Goal: Task Accomplishment & Management: Use online tool/utility

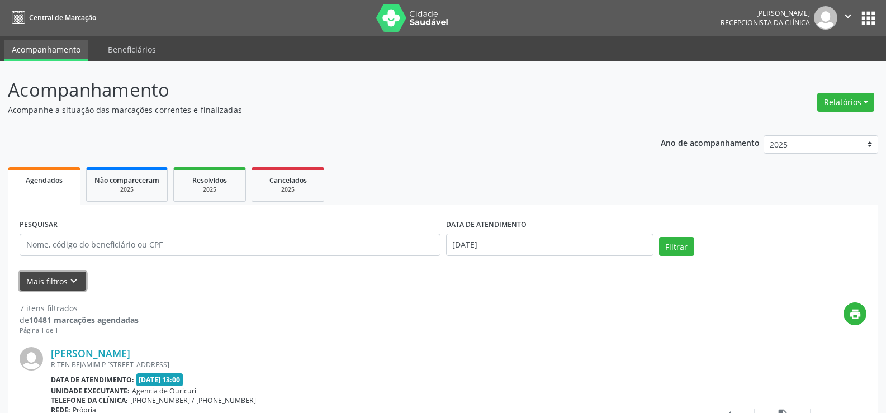
click at [52, 281] on button "Mais filtros keyboard_arrow_down" at bounding box center [53, 282] width 66 height 20
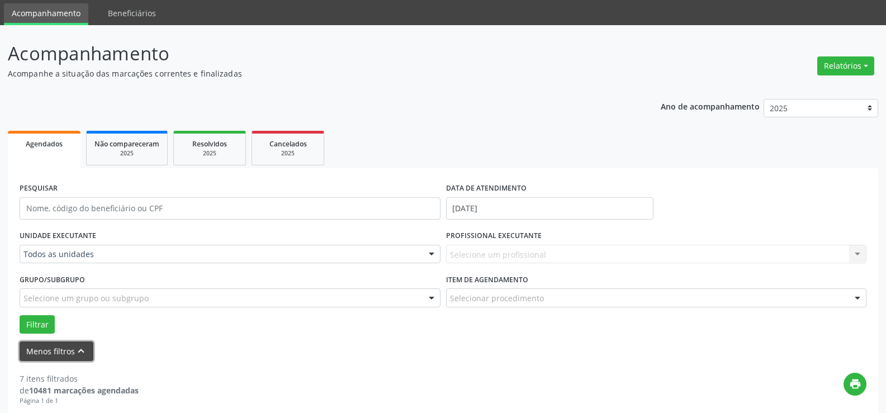
scroll to position [56, 0]
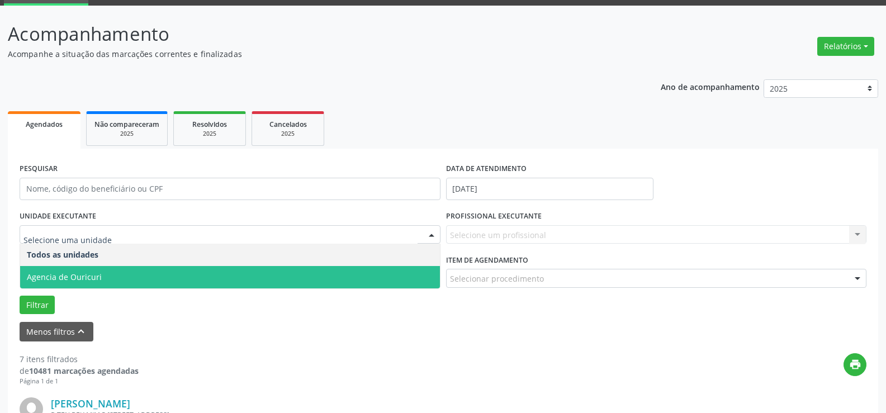
click at [88, 273] on span "Agencia de Ouricuri" at bounding box center [64, 277] width 75 height 11
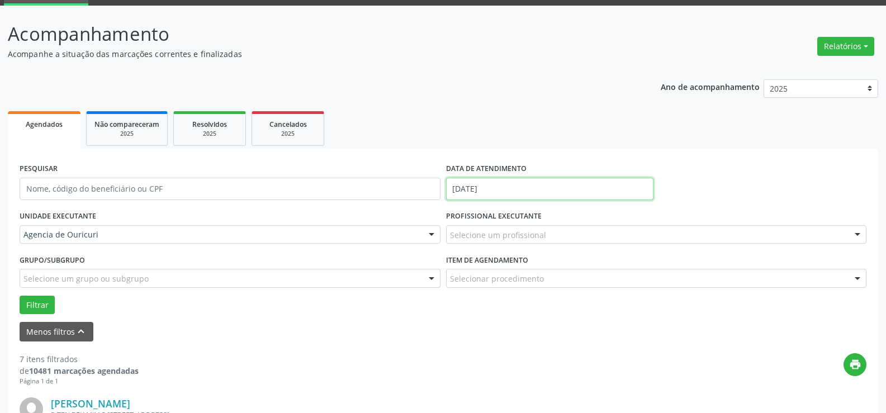
click at [521, 189] on input "[DATE]" at bounding box center [549, 189] width 207 height 22
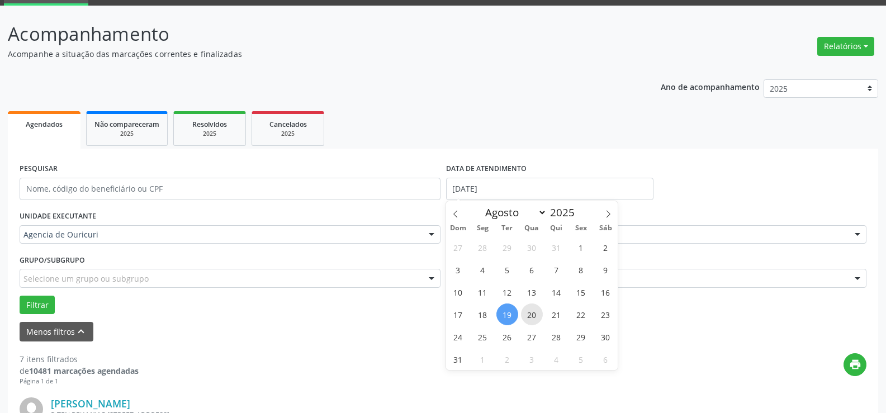
click at [539, 312] on span "20" at bounding box center [532, 314] width 22 height 22
type input "[DATE]"
click at [539, 312] on span "20" at bounding box center [532, 314] width 22 height 22
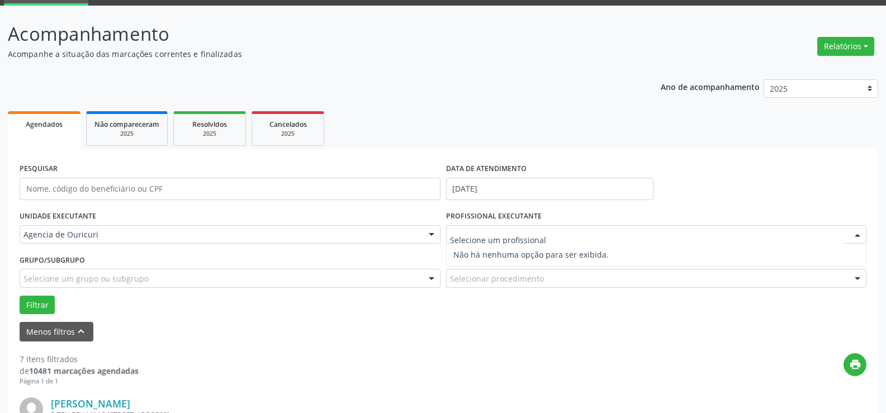
click at [570, 228] on div at bounding box center [656, 234] width 421 height 19
click at [574, 237] on input "text" at bounding box center [647, 240] width 394 height 22
click at [864, 233] on div at bounding box center [857, 235] width 17 height 19
click at [722, 293] on div "Item de agendamento Selecionar procedimento #0000 - Alergologia #0001 - Angiolo…" at bounding box center [656, 273] width 426 height 44
click at [717, 289] on div "Item de agendamento Selecionar procedimento #0000 - Alergologia #0001 - Angiolo…" at bounding box center [656, 273] width 426 height 44
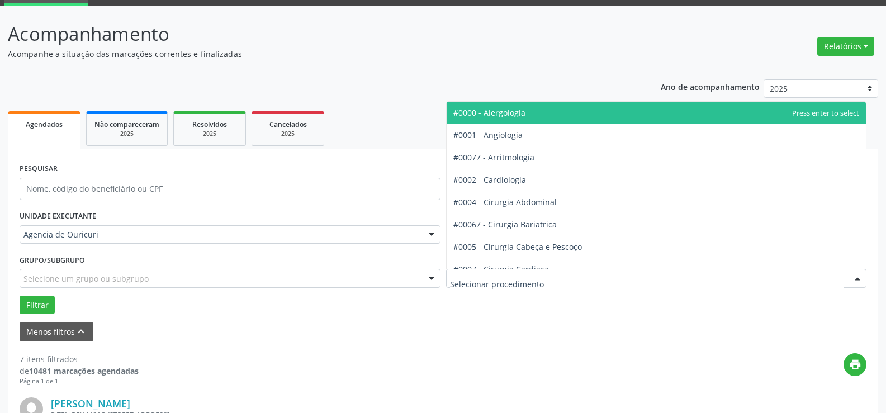
click at [715, 282] on div at bounding box center [656, 278] width 421 height 19
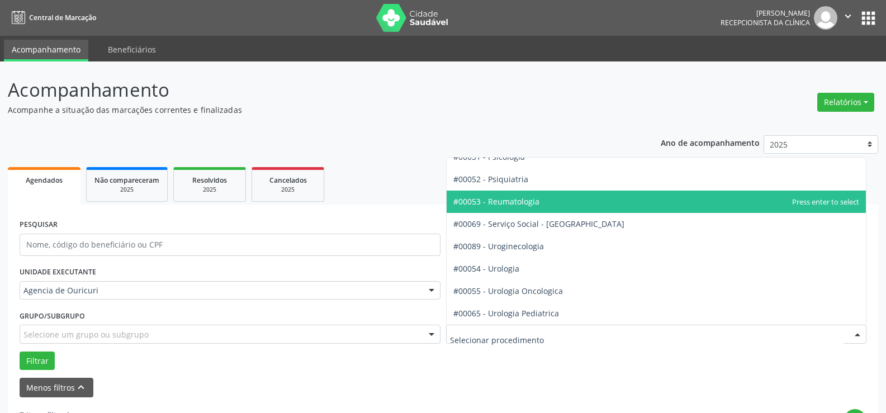
scroll to position [1755, 0]
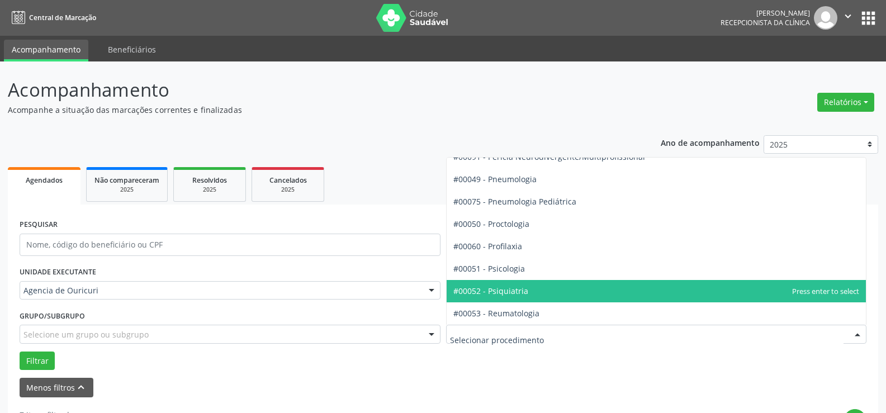
click at [511, 297] on span "#00052 - Psiquiatria" at bounding box center [656, 291] width 420 height 22
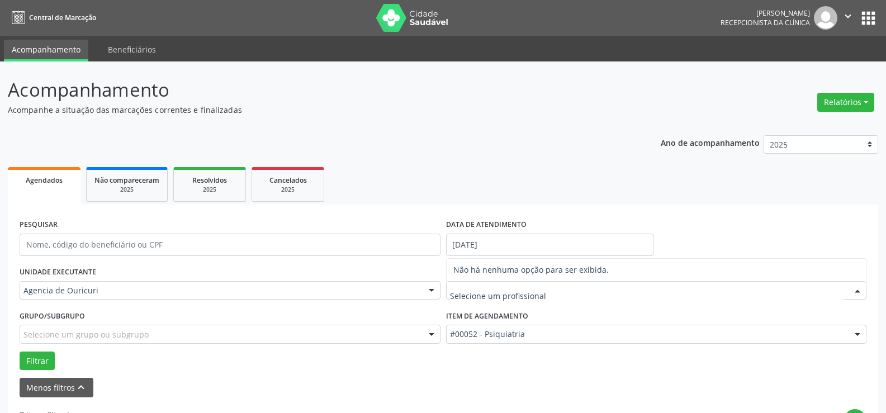
click at [854, 294] on div at bounding box center [857, 291] width 17 height 19
click at [39, 364] on button "Filtrar" at bounding box center [37, 360] width 35 height 19
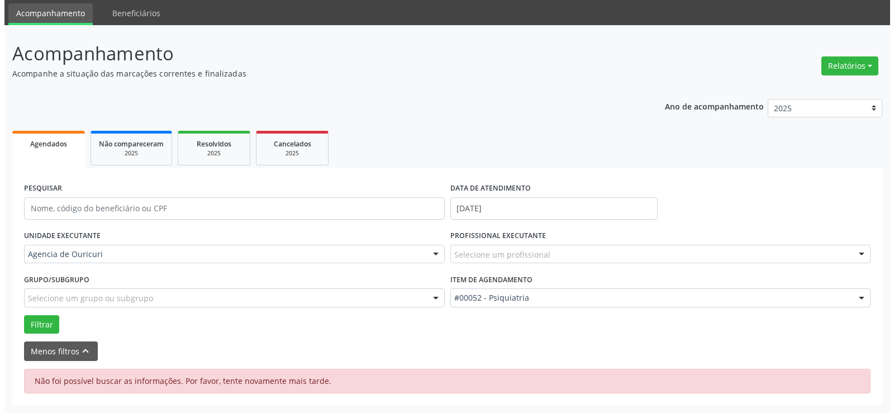
scroll to position [0, 0]
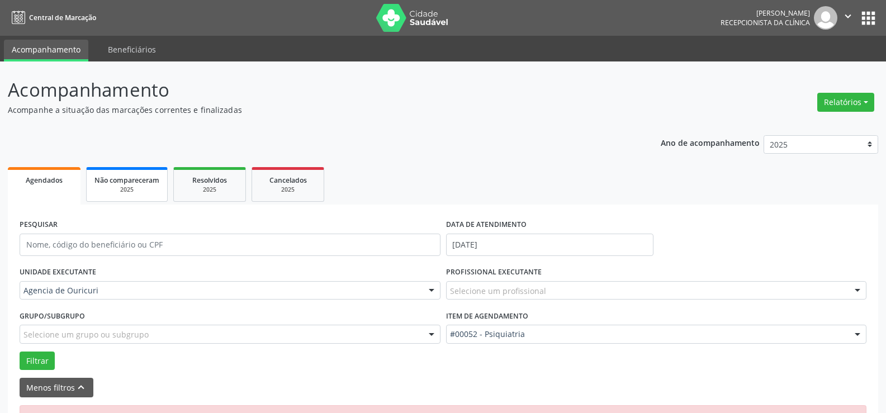
click at [107, 183] on span "Não compareceram" at bounding box center [126, 179] width 65 height 9
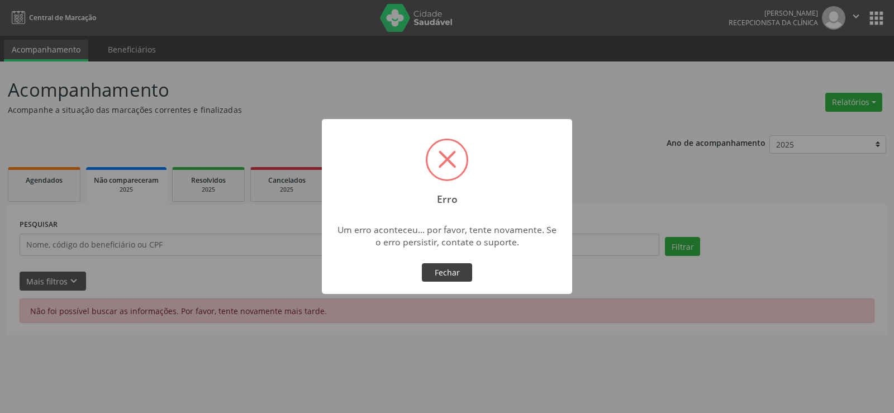
click at [448, 272] on button "Fechar" at bounding box center [447, 272] width 50 height 19
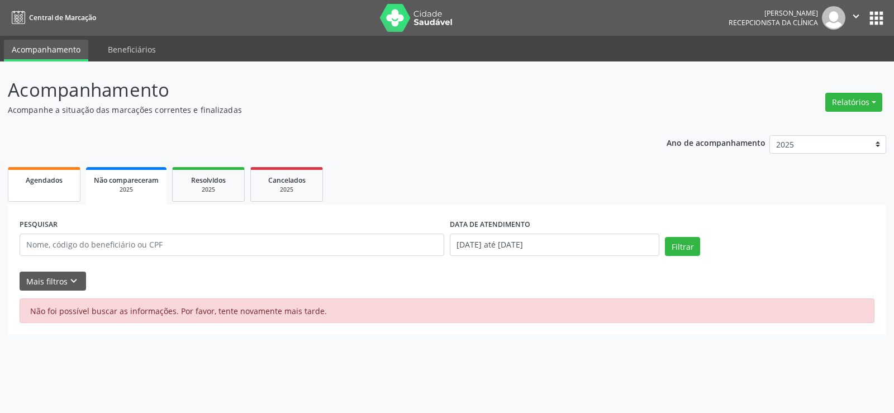
click at [34, 182] on span "Agendados" at bounding box center [44, 179] width 37 height 9
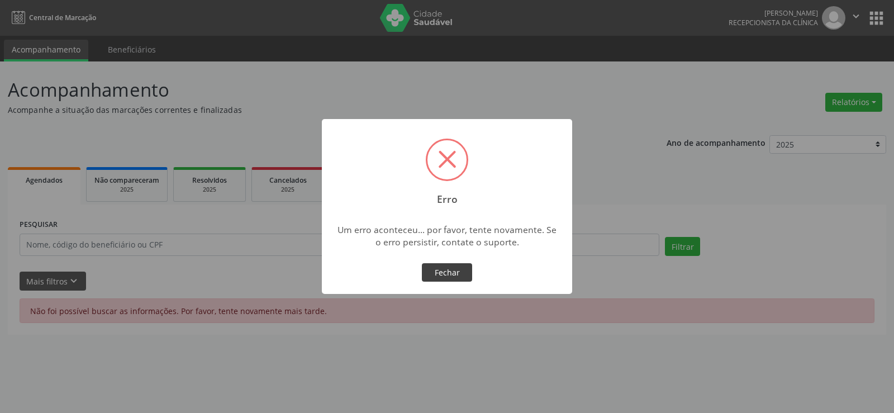
click at [453, 279] on button "Fechar" at bounding box center [447, 272] width 50 height 19
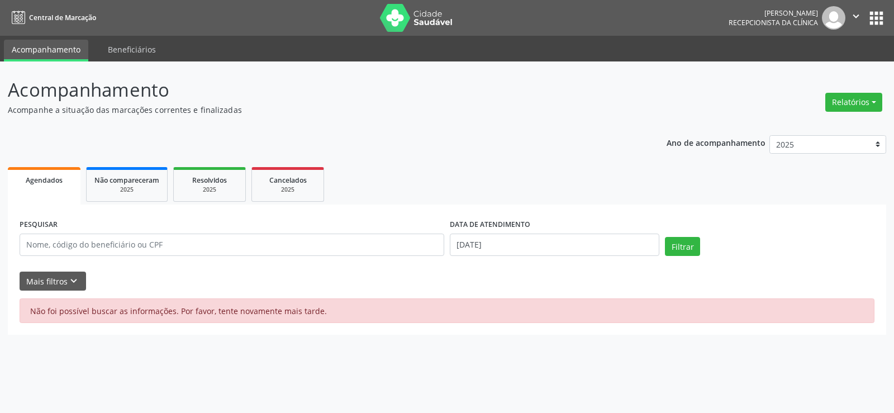
click at [855, 13] on icon "" at bounding box center [856, 16] width 12 height 12
click at [817, 67] on link "Sair" at bounding box center [827, 68] width 77 height 16
